Goal: Task Accomplishment & Management: Manage account settings

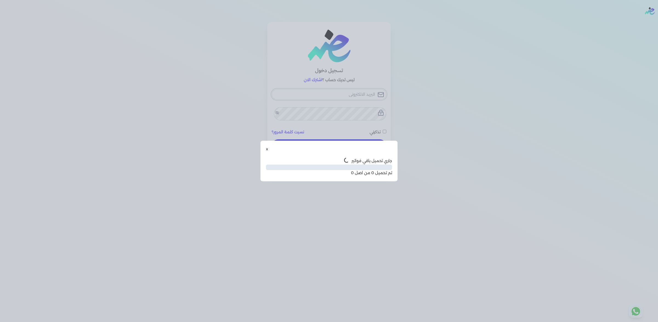
type input "[EMAIL_ADDRESS][DOMAIN_NAME]"
click at [266, 147] on button "x" at bounding box center [267, 149] width 2 height 6
checkbox input "false"
click at [266, 147] on button "x" at bounding box center [267, 149] width 2 height 6
click at [252, 147] on div "تسجيل دخول ليس لديك حساب ؟ اشترك الان [EMAIL_ADDRESS][DOMAIN_NAME] نسيت كلمة ال…" at bounding box center [328, 98] width 421 height 152
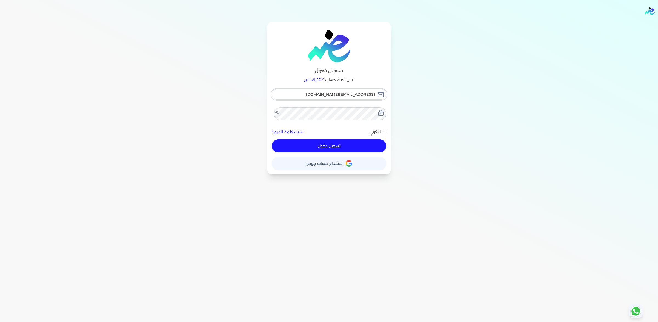
click at [300, 99] on input "[EMAIL_ADDRESS][DOMAIN_NAME]" at bounding box center [329, 94] width 115 height 10
click at [166, 44] on div "تسجيل دخول ليس لديك حساب ؟ اشترك الان [EMAIL_ADDRESS][DOMAIN_NAME] نسيت كلمة ال…" at bounding box center [328, 98] width 421 height 152
